Goal: Find specific page/section: Find specific page/section

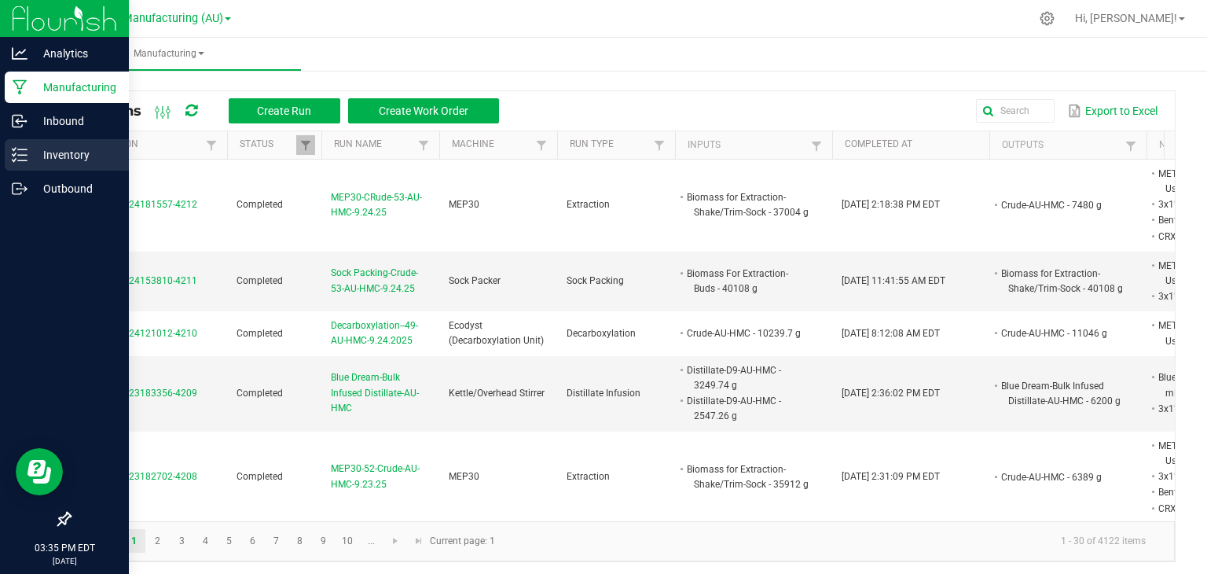
click at [38, 149] on p "Inventory" at bounding box center [75, 154] width 94 height 19
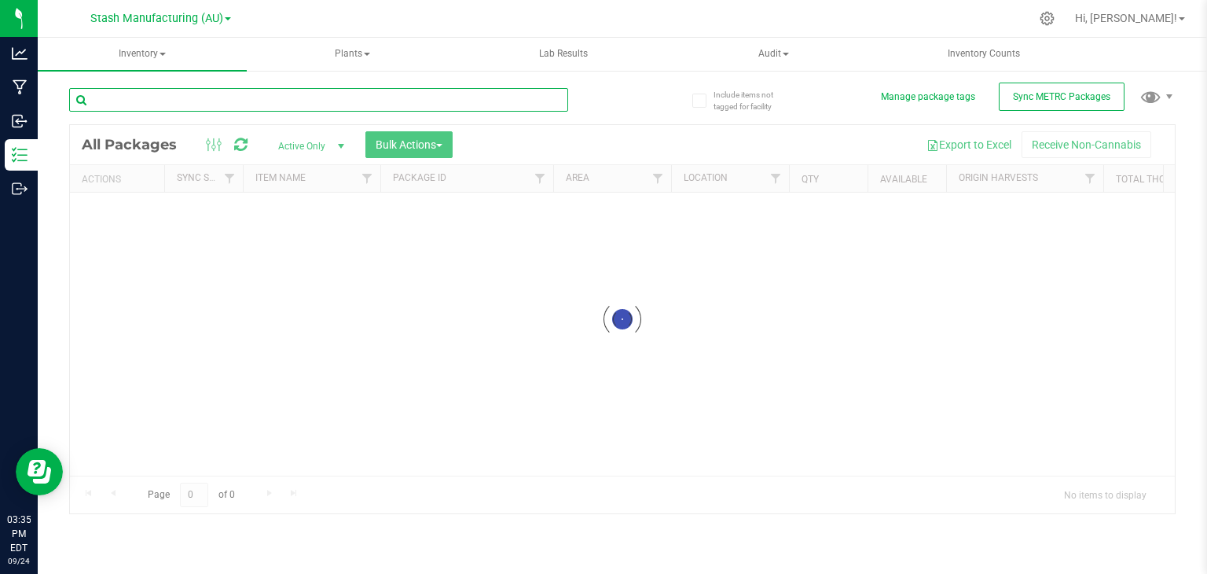
click at [242, 94] on input "text" at bounding box center [318, 100] width 499 height 24
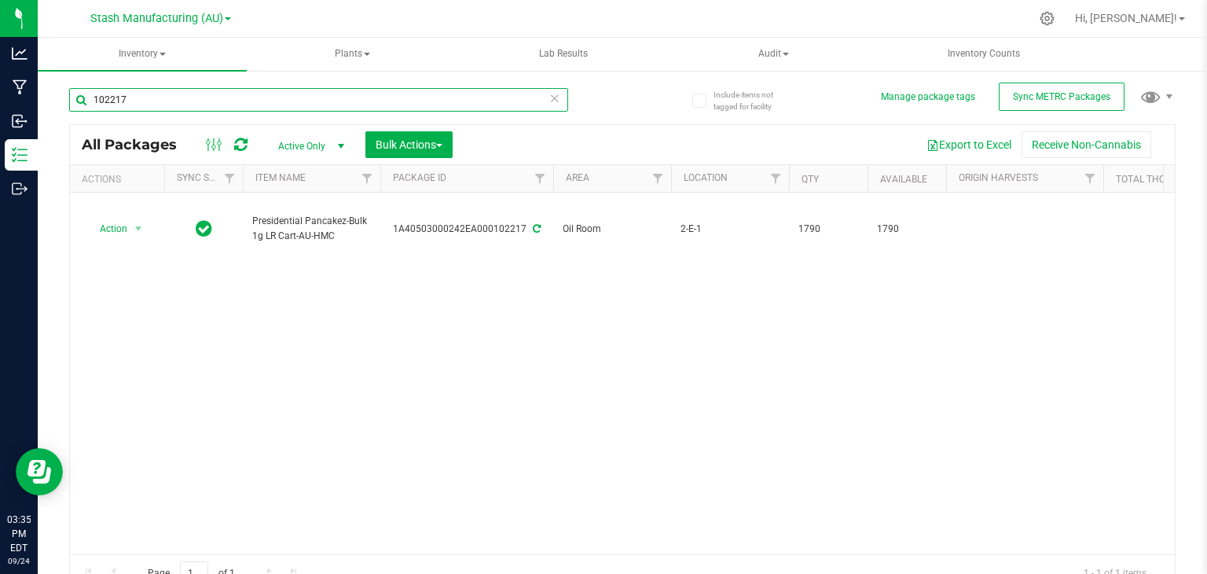
type input "102217"
click at [549, 99] on icon at bounding box center [554, 97] width 11 height 19
